Goal: Task Accomplishment & Management: Manage account settings

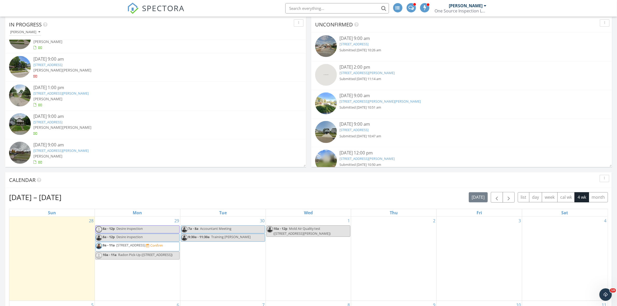
scroll to position [356, 0]
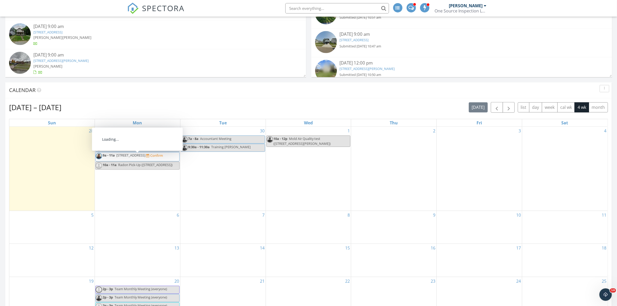
click at [143, 160] on span "9a - 11a 613 Majestic Dr, Dayton 45417 Confirm" at bounding box center [129, 157] width 67 height 8
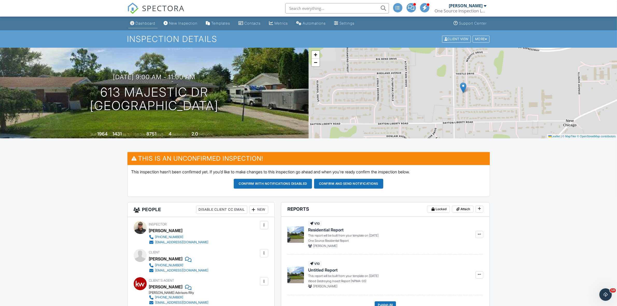
click at [148, 22] on div "Dashboard" at bounding box center [146, 23] width 20 height 4
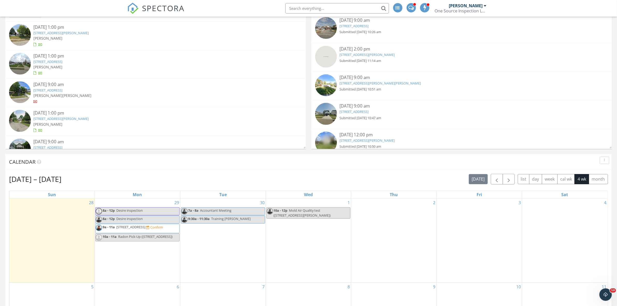
scroll to position [349, 0]
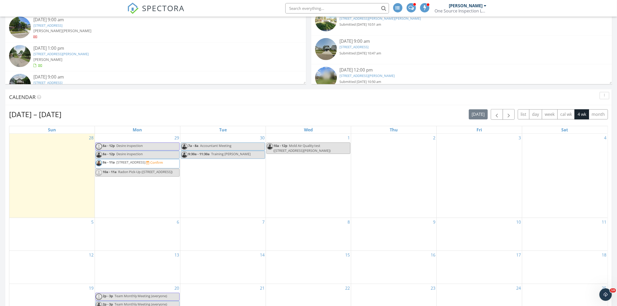
click at [126, 199] on div "29 8a - 12p Desire inspection 8a - 12p Desire inspection 9a - 11a 613 Majestic …" at bounding box center [137, 176] width 85 height 84
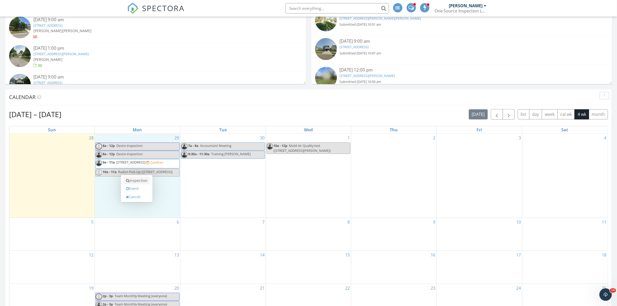
click at [135, 182] on link "Inspection" at bounding box center [136, 180] width 27 height 8
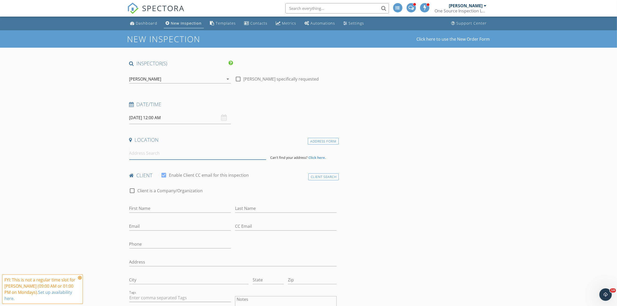
click at [193, 154] on input at bounding box center [197, 153] width 137 height 13
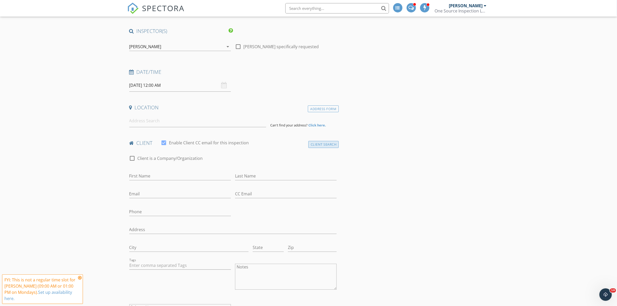
click at [321, 147] on div "Client Search" at bounding box center [323, 144] width 31 height 7
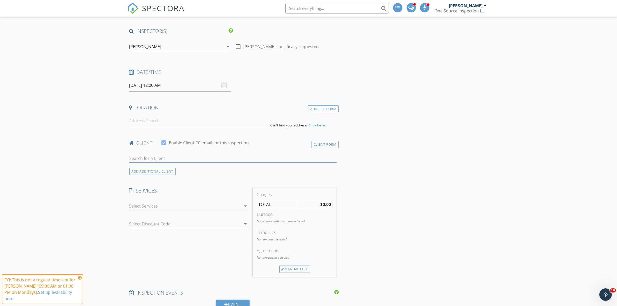
click at [198, 159] on input "text" at bounding box center [233, 158] width 208 height 9
type input "B"
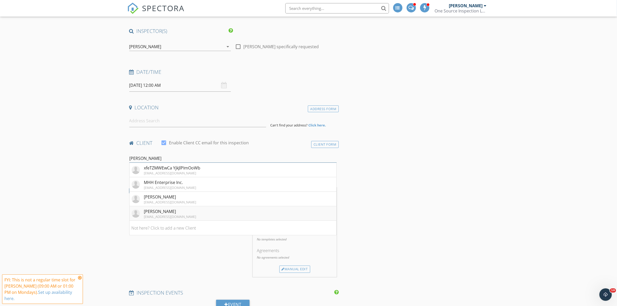
type input "Holt"
click at [186, 213] on li "Baley Holthaus bholt02@icloud.com" at bounding box center [233, 213] width 207 height 15
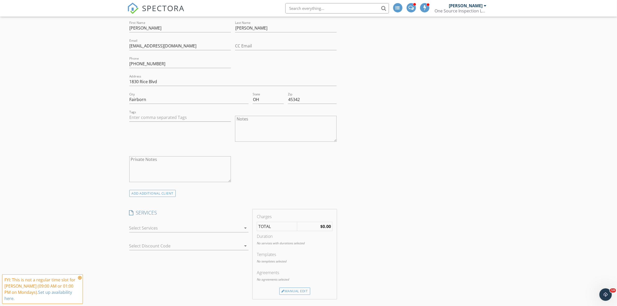
scroll to position [227, 0]
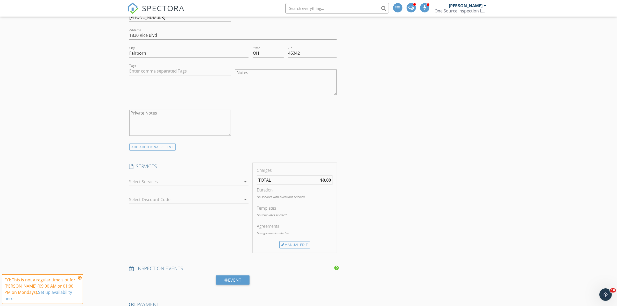
click at [180, 178] on div at bounding box center [185, 181] width 112 height 8
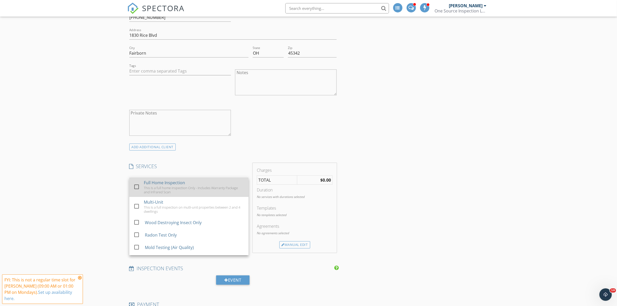
click at [138, 191] on div at bounding box center [137, 191] width 8 height 3
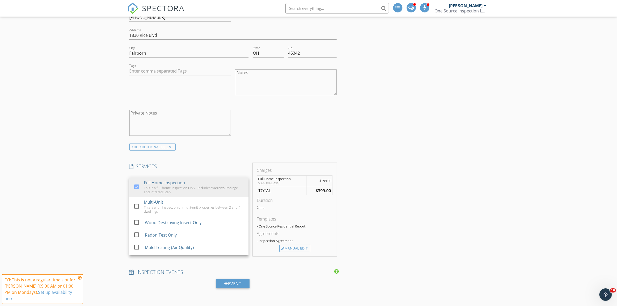
click at [275, 137] on div "check_box_outline_blank Client is a Company/Organization First Name Baley Last …" at bounding box center [233, 50] width 212 height 188
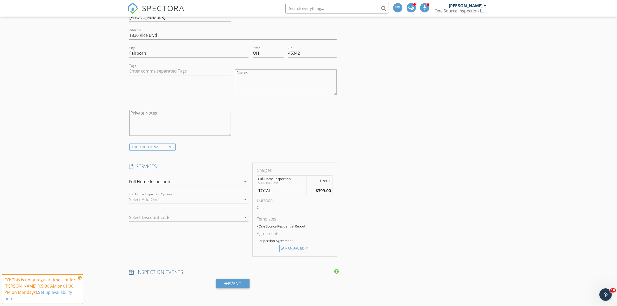
click at [198, 200] on div at bounding box center [185, 199] width 112 height 8
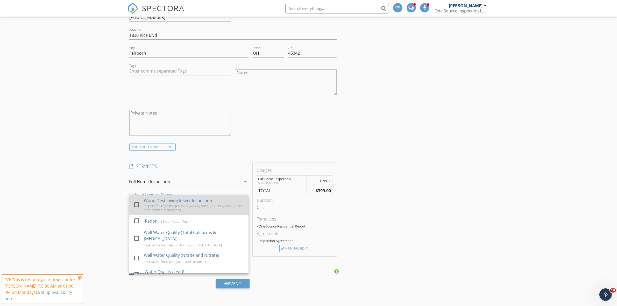
click at [165, 207] on div "Inspect for Termites, Carpenter Ant's, Carpenter Bee's and Powder Post Beatles" at bounding box center [194, 208] width 101 height 8
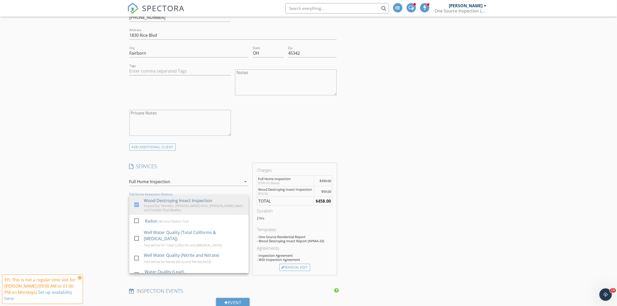
click at [324, 134] on div "check_box_outline_blank Client is a Company/Organization First Name Baley Last …" at bounding box center [233, 50] width 212 height 188
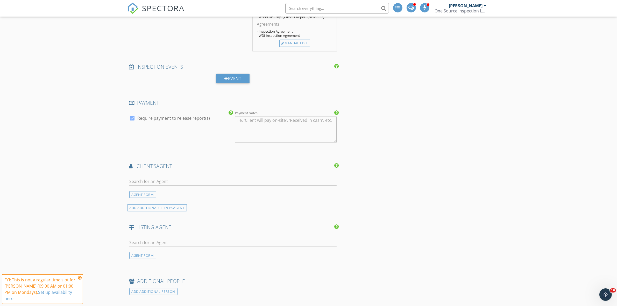
scroll to position [453, 0]
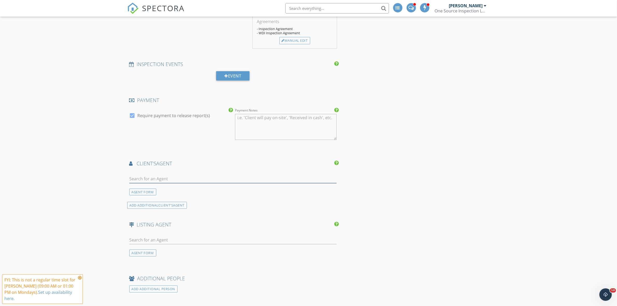
click at [196, 176] on input "text" at bounding box center [233, 179] width 208 height 9
click at [254, 201] on div "AGENT FORM ADD ADDITIONAL client's AGENT" at bounding box center [233, 189] width 212 height 38
click at [177, 181] on input "text" at bounding box center [233, 179] width 208 height 9
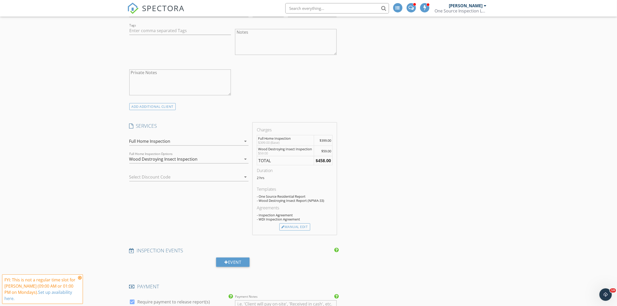
scroll to position [259, 0]
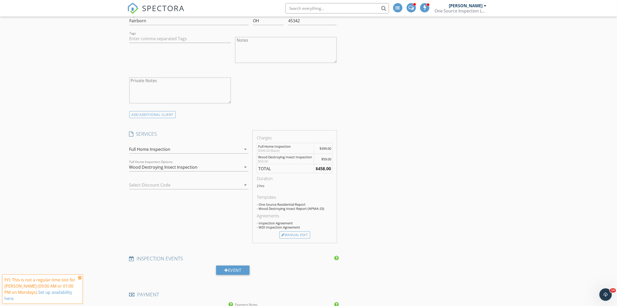
click at [187, 169] on div "Wood Destroying Insect Inspection" at bounding box center [163, 167] width 68 height 5
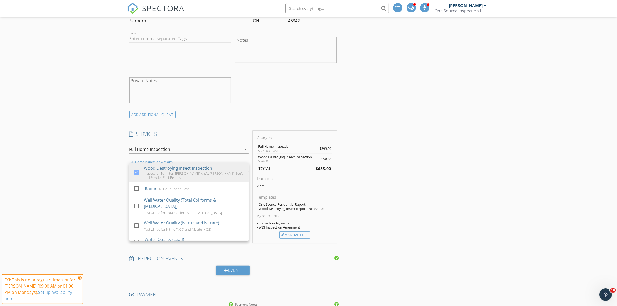
drag, startPoint x: 137, startPoint y: 174, endPoint x: 166, endPoint y: 147, distance: 40.0
click at [139, 170] on div at bounding box center [136, 172] width 9 height 9
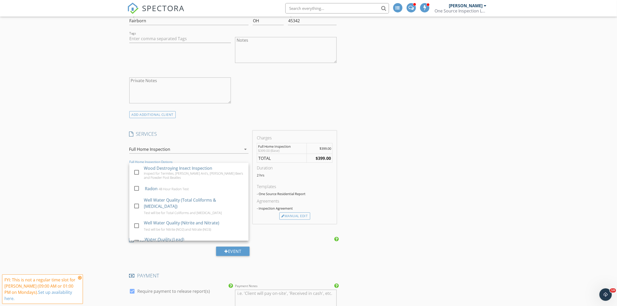
click at [214, 106] on div "Private Notes" at bounding box center [180, 90] width 102 height 31
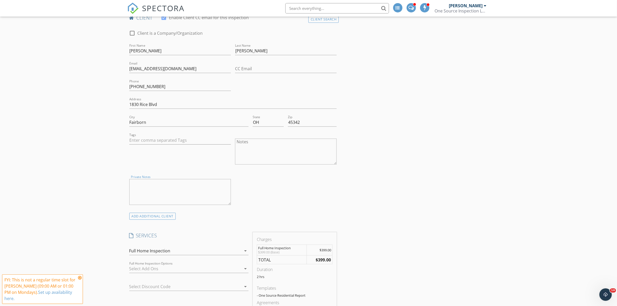
scroll to position [65, 0]
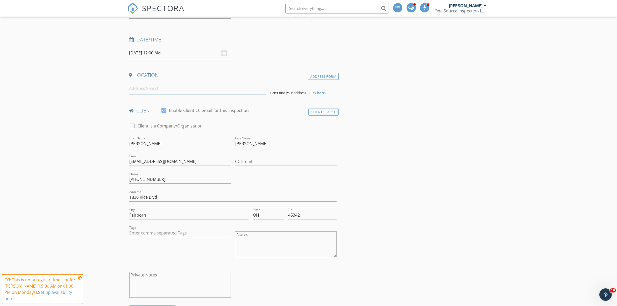
click at [169, 91] on input at bounding box center [197, 88] width 137 height 13
type input "+"
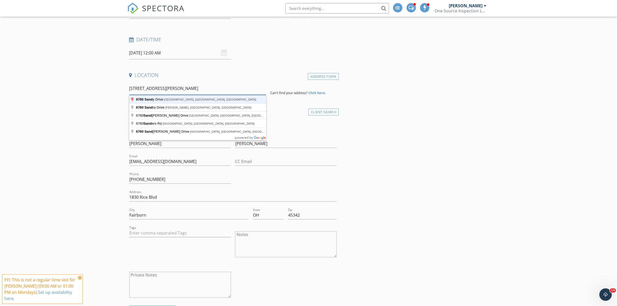
type input "6760 Sandy Drive, Dayton, OH, USA"
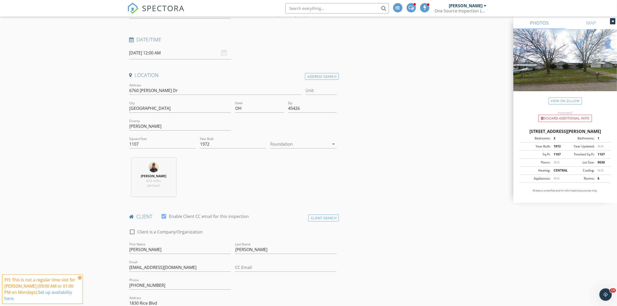
click at [312, 147] on div at bounding box center [299, 144] width 59 height 8
click at [307, 172] on div "Slab" at bounding box center [303, 171] width 58 height 6
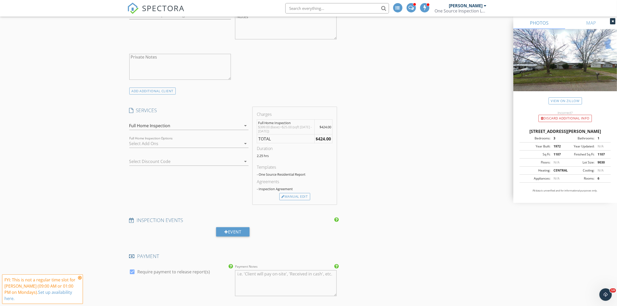
scroll to position [583, 0]
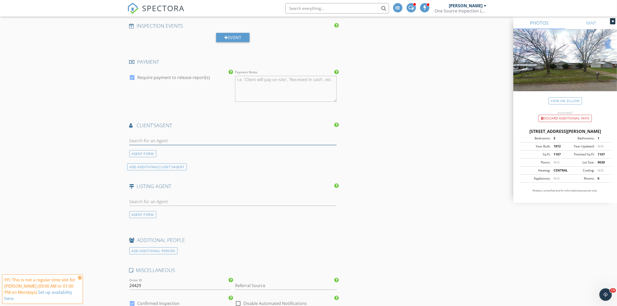
click at [175, 143] on input "text" at bounding box center [233, 141] width 208 height 9
drag, startPoint x: 175, startPoint y: 143, endPoint x: 175, endPoint y: 139, distance: 3.9
click at [175, 140] on input "Mcbride" at bounding box center [233, 141] width 208 height 9
type input "M"
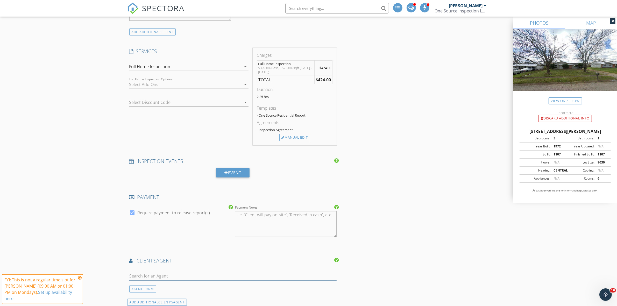
scroll to position [518, 0]
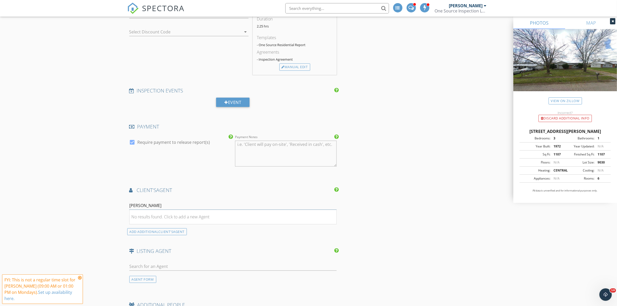
drag, startPoint x: 175, startPoint y: 207, endPoint x: 144, endPoint y: 206, distance: 30.8
click at [144, 206] on input "Michelle Mcbride" at bounding box center [233, 205] width 208 height 9
type input "[PERSON_NAME]"
click at [472, 213] on div "INSPECTOR(S) check_box Aric Rosenberger PRIMARY check_box_outline_blank Kenneth…" at bounding box center [308, 64] width 363 height 1045
click at [275, 186] on div "INSPECTOR(S) check_box Aric Rosenberger PRIMARY check_box_outline_blank Kenneth…" at bounding box center [233, 49] width 212 height 1015
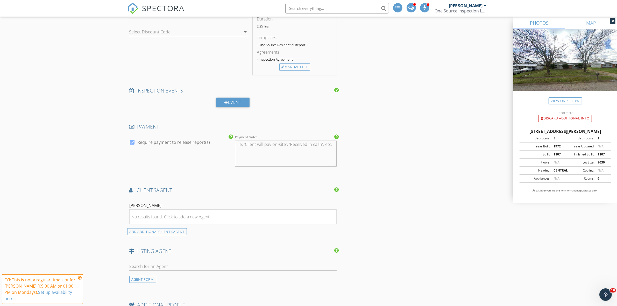
click at [131, 191] on icon at bounding box center [131, 190] width 4 height 5
drag, startPoint x: 59, startPoint y: 236, endPoint x: 73, endPoint y: 233, distance: 14.2
click at [66, 235] on div "New Inspection Click here to use the New Order Form INSPECTOR(S) check_box Aric…" at bounding box center [308, 55] width 617 height 1087
drag, startPoint x: 153, startPoint y: 205, endPoint x: 7, endPoint y: 205, distance: 145.9
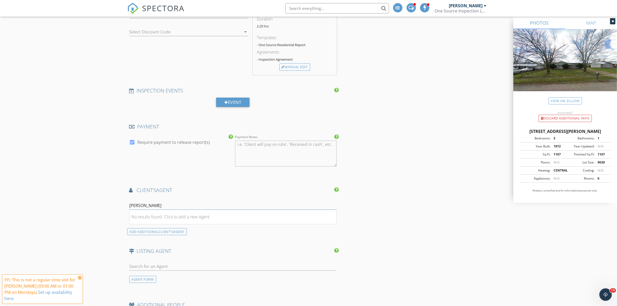
click at [8, 205] on div "New Inspection Click here to use the New Order Form INSPECTOR(S) check_box Aric…" at bounding box center [308, 55] width 617 height 1087
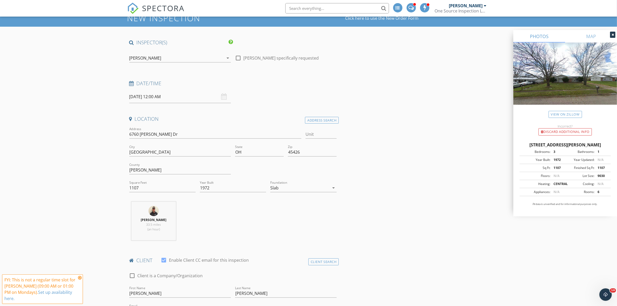
scroll to position [32, 0]
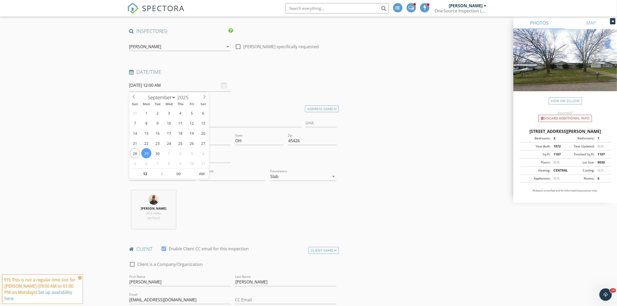
click at [184, 87] on input "09/29/2025 12:00 AM" at bounding box center [180, 85] width 102 height 13
type input "01"
click at [159, 170] on span at bounding box center [160, 171] width 4 height 5
type input "09/29/2025 1:00 PM"
click at [205, 174] on span "AM" at bounding box center [202, 174] width 14 height 10
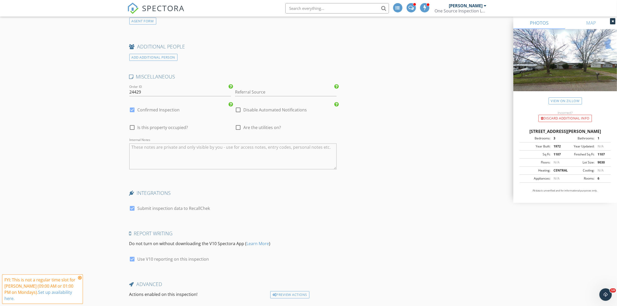
scroll to position [748, 0]
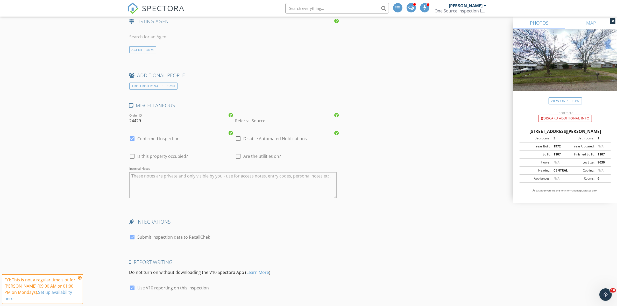
click at [133, 141] on div at bounding box center [132, 138] width 9 height 9
checkbox input "false"
checkbox input "true"
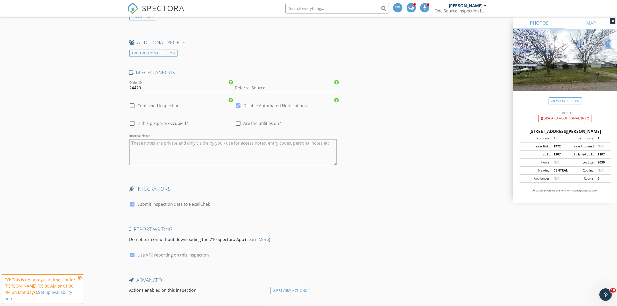
scroll to position [813, 0]
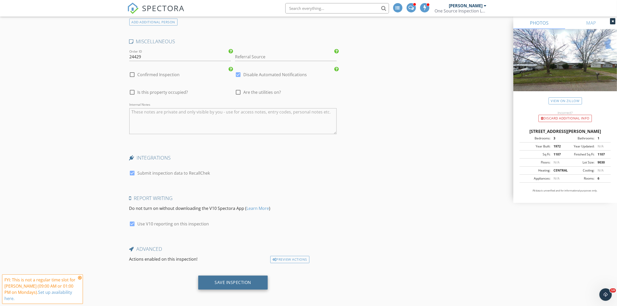
click at [228, 282] on div "Save Inspection" at bounding box center [233, 282] width 37 height 5
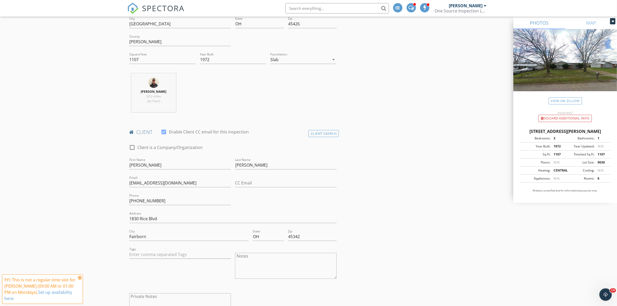
scroll to position [65, 0]
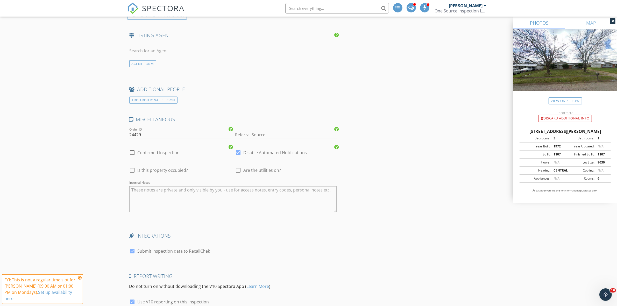
scroll to position [813, 0]
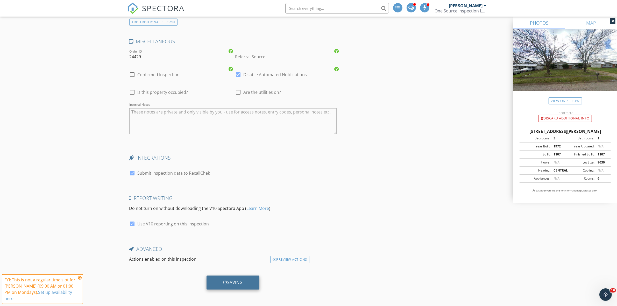
click at [237, 281] on div "Saving" at bounding box center [233, 282] width 20 height 5
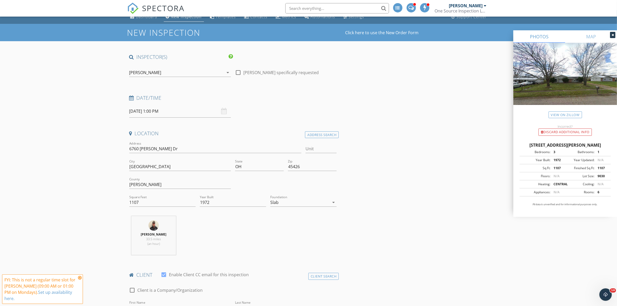
scroll to position [0, 0]
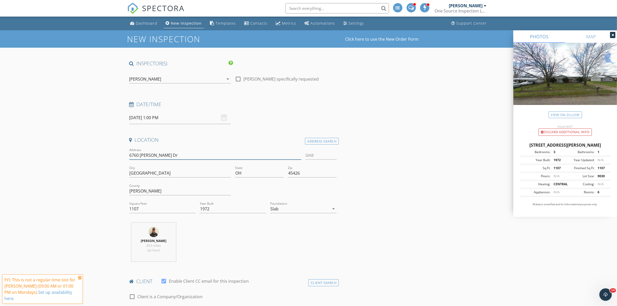
drag, startPoint x: 169, startPoint y: 155, endPoint x: 92, endPoint y: 159, distance: 76.8
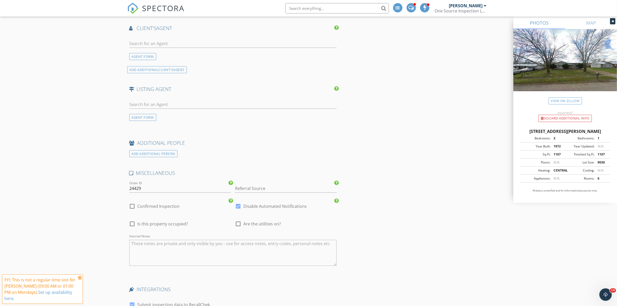
scroll to position [813, 0]
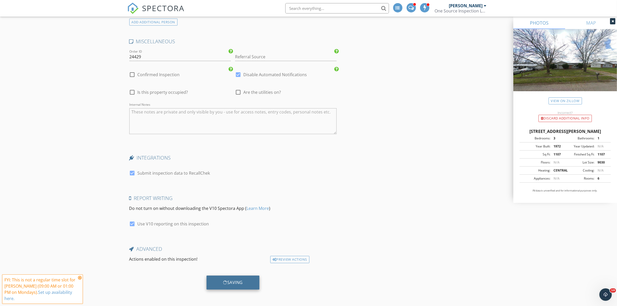
click at [239, 285] on div "Saving" at bounding box center [233, 282] width 20 height 5
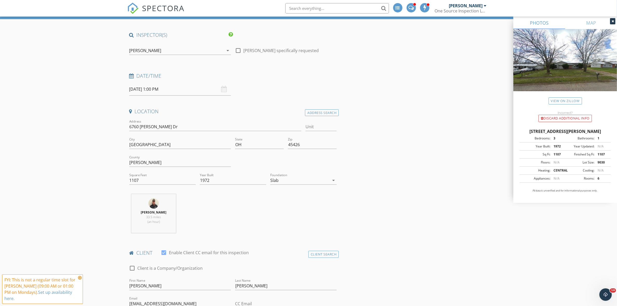
scroll to position [0, 0]
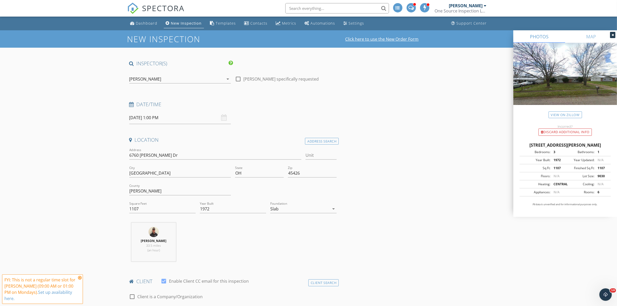
click at [385, 39] on link "Click here to use the New Order Form" at bounding box center [381, 39] width 73 height 4
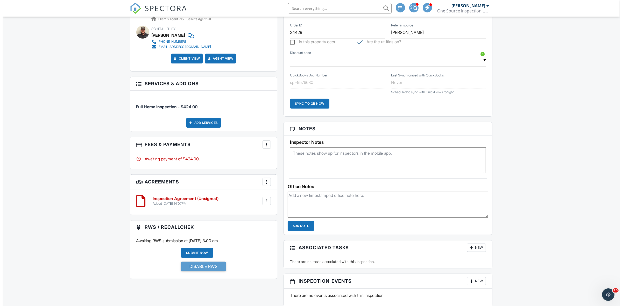
scroll to position [324, 0]
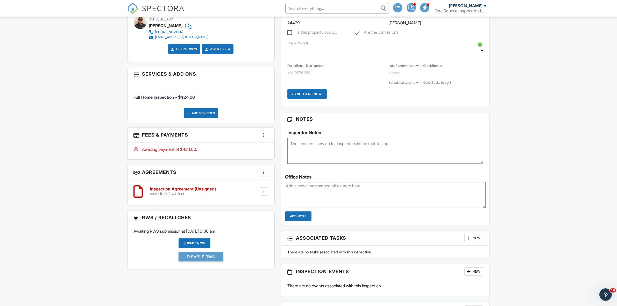
click at [481, 241] on div "New" at bounding box center [473, 238] width 19 height 8
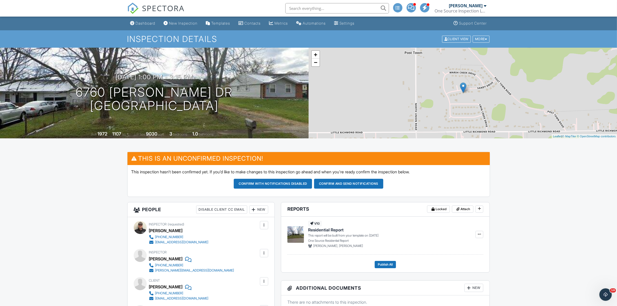
click at [186, 75] on h3 "09/29/2025 1:00 pm - 3:15 pm" at bounding box center [154, 77] width 77 height 7
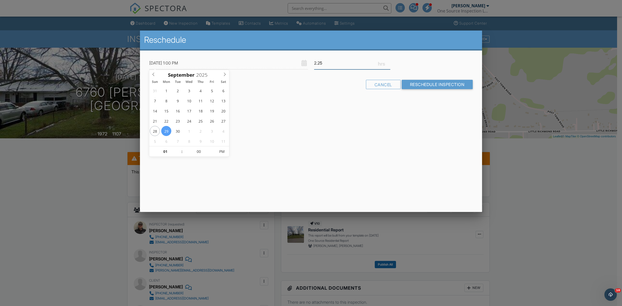
click at [330, 63] on input "2.25" at bounding box center [352, 63] width 76 height 13
type input "2.5"
click at [419, 84] on input "Reschedule Inspection" at bounding box center [437, 84] width 71 height 9
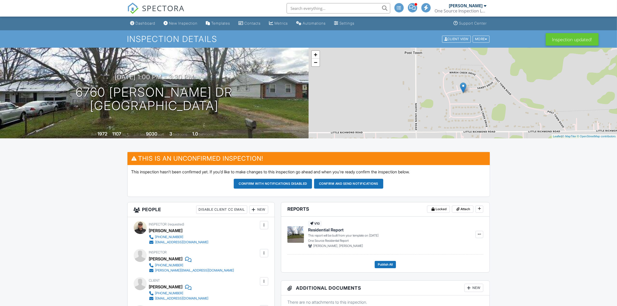
click at [335, 186] on button "Confirm and send notifications" at bounding box center [348, 184] width 69 height 10
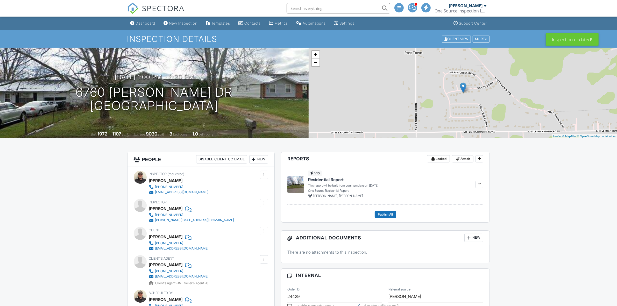
click at [152, 25] on div "Dashboard" at bounding box center [146, 23] width 20 height 4
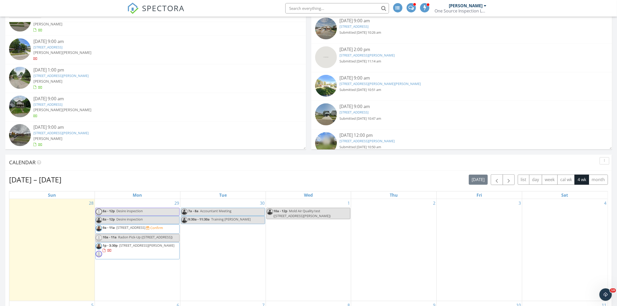
scroll to position [389, 0]
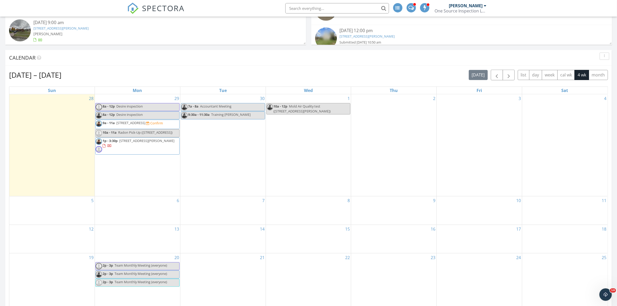
click at [144, 124] on span "[STREET_ADDRESS]" at bounding box center [130, 122] width 29 height 5
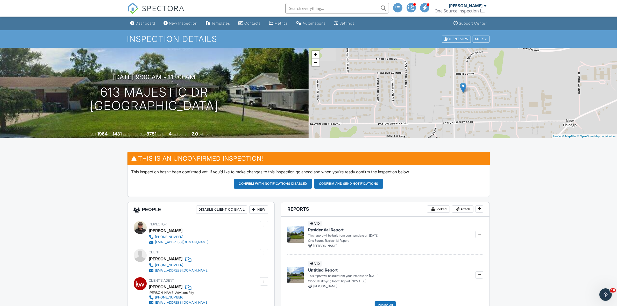
click at [262, 210] on div "New" at bounding box center [258, 209] width 19 height 8
click at [271, 238] on li "Client" at bounding box center [277, 238] width 51 height 13
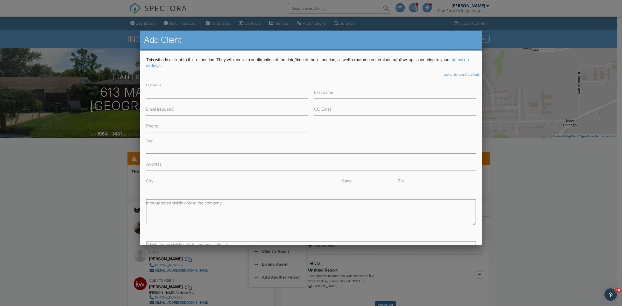
click at [561, 155] on div at bounding box center [311, 165] width 622 height 382
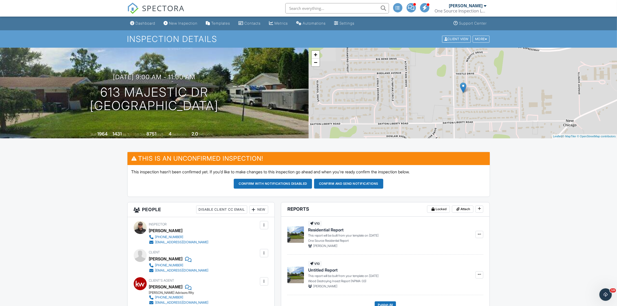
click at [257, 210] on div "New" at bounding box center [258, 209] width 19 height 8
click at [269, 223] on li "Inspector" at bounding box center [277, 225] width 51 height 13
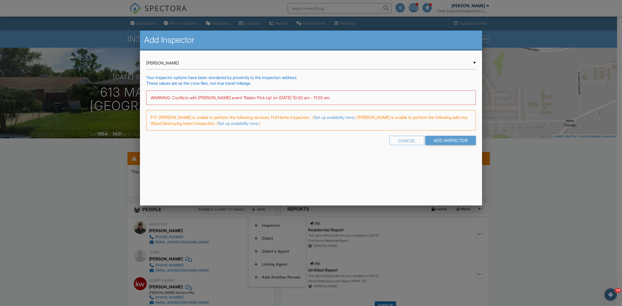
click at [191, 66] on div "▼ [PERSON_NAME] [PERSON_NAME] [PERSON_NAME] [PERSON_NAME] [PERSON_NAME]" at bounding box center [311, 63] width 330 height 13
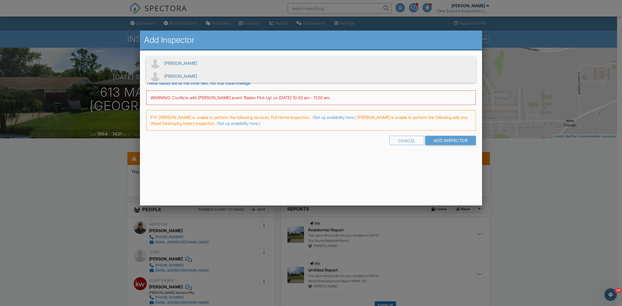
click at [182, 76] on span "[PERSON_NAME]" at bounding box center [311, 76] width 330 height 13
type input "[PERSON_NAME]"
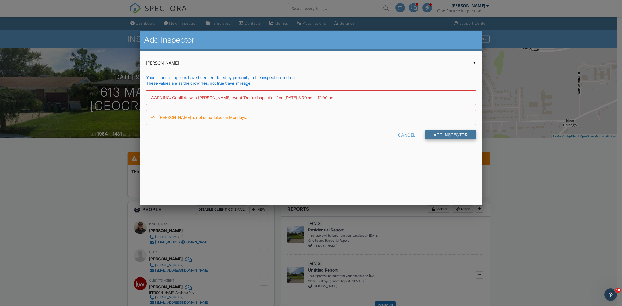
click at [446, 135] on input "Add Inspector" at bounding box center [450, 134] width 51 height 9
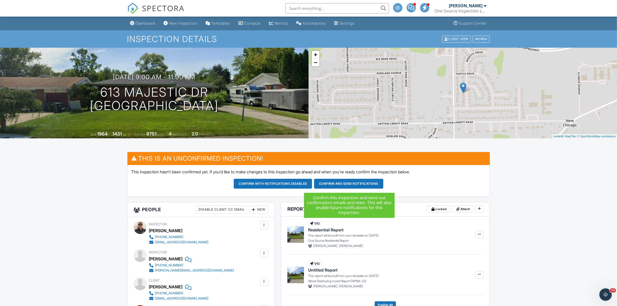
click at [341, 184] on button "Confirm and send notifications" at bounding box center [348, 184] width 69 height 10
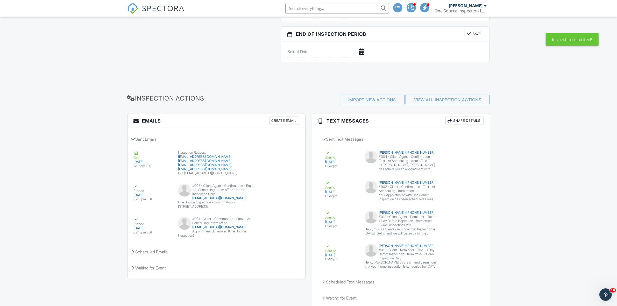
scroll to position [663, 0]
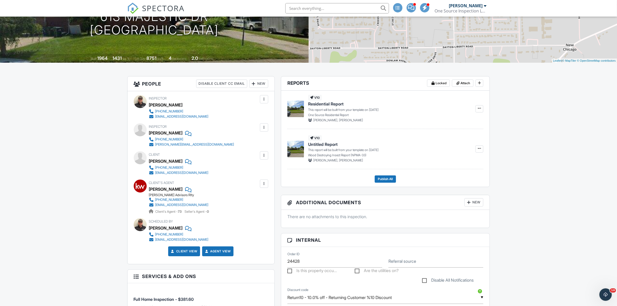
scroll to position [0, 0]
